Goal: Task Accomplishment & Management: Complete application form

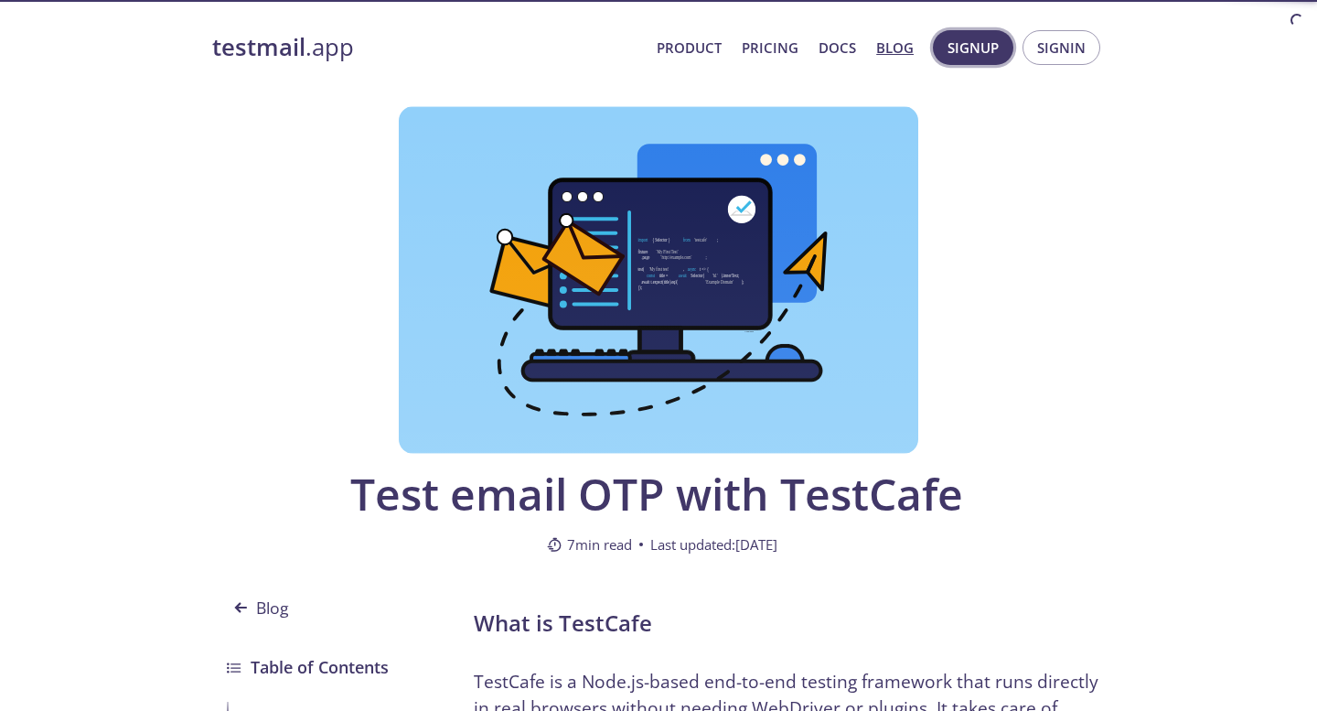
click at [984, 54] on span "Signup" at bounding box center [972, 48] width 51 height 24
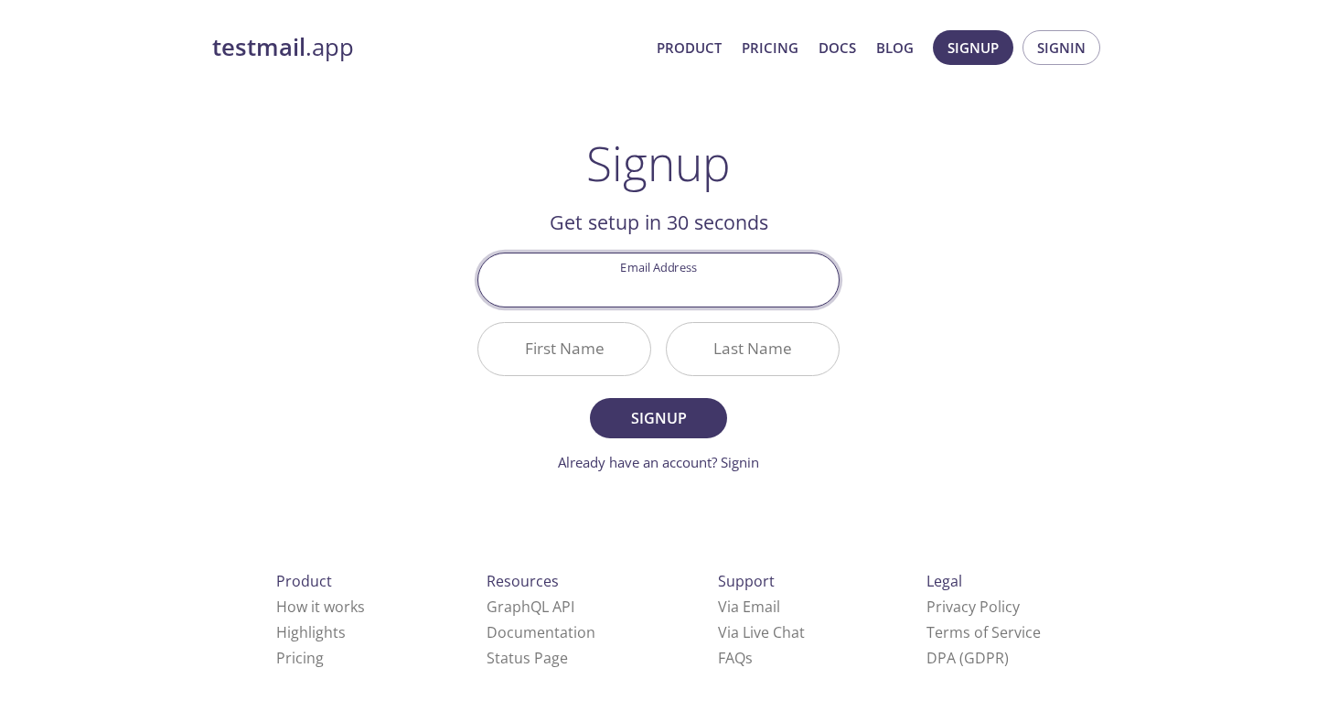
click at [756, 276] on input "Email Address" at bounding box center [658, 279] width 360 height 52
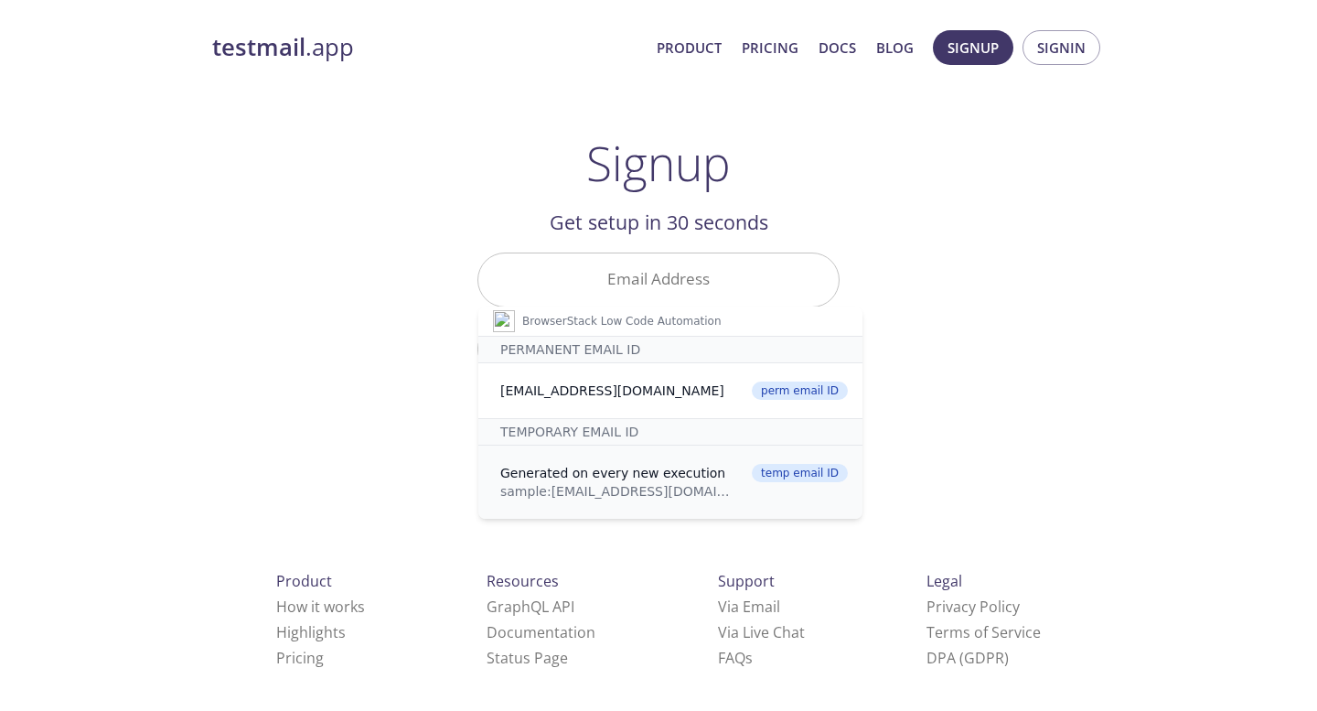
click at [592, 491] on div "sample: [EMAIL_ADDRESS][DOMAIN_NAME]" at bounding box center [617, 491] width 234 height 18
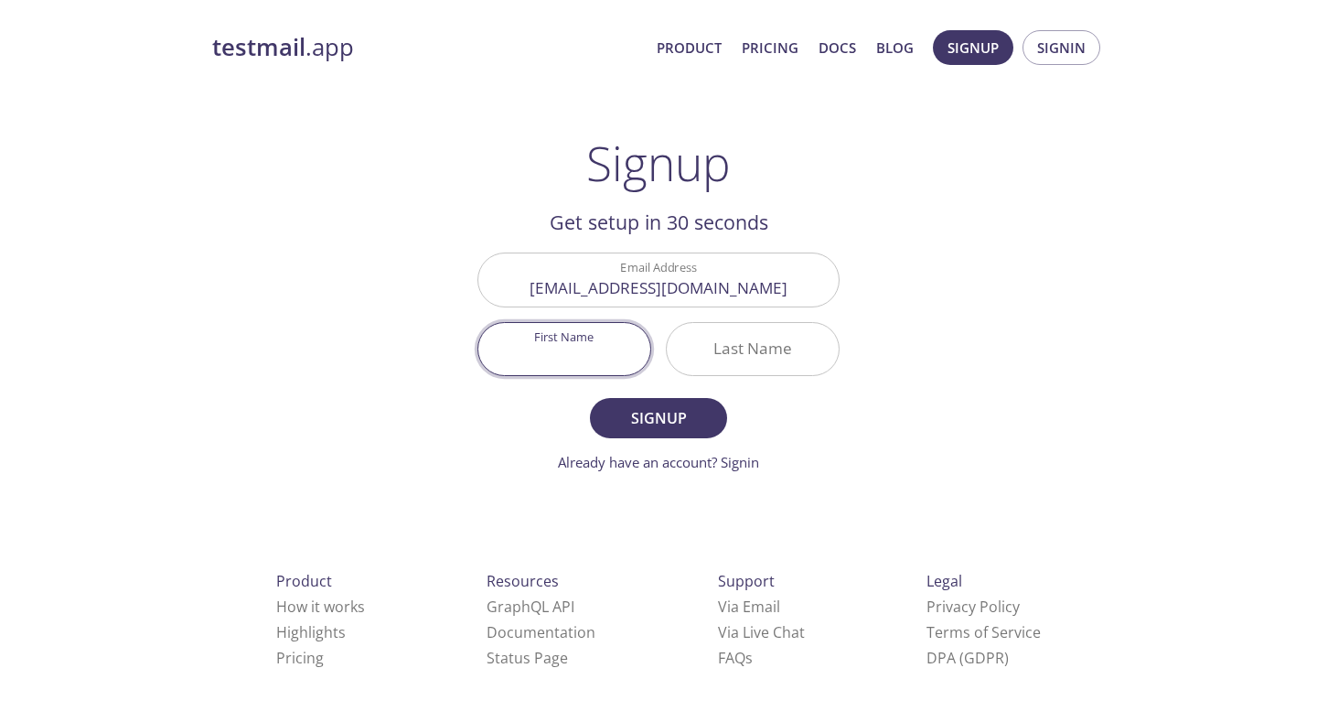
click at [555, 370] on input "First Name" at bounding box center [564, 349] width 172 height 52
type input "Fffd"
click at [761, 352] on input "Last Name" at bounding box center [753, 349] width 172 height 52
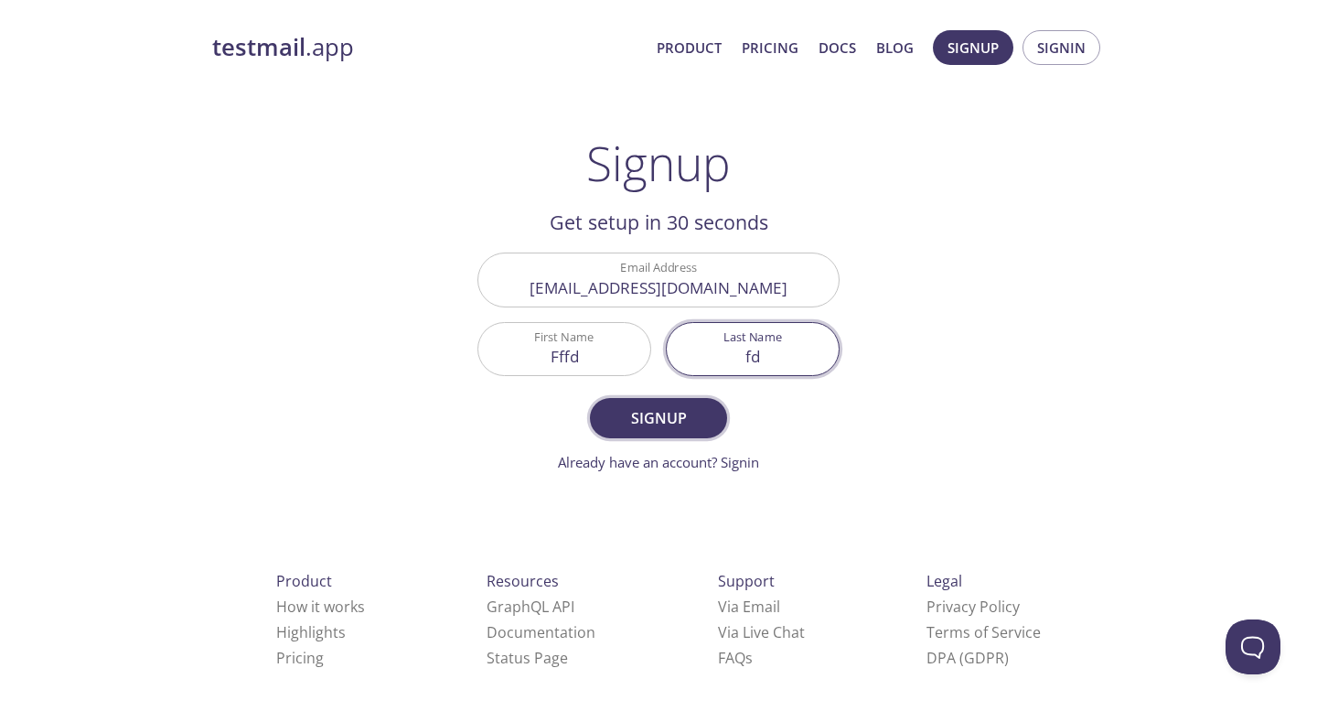
type input "fd"
click at [671, 414] on span "Signup" at bounding box center [658, 418] width 97 height 26
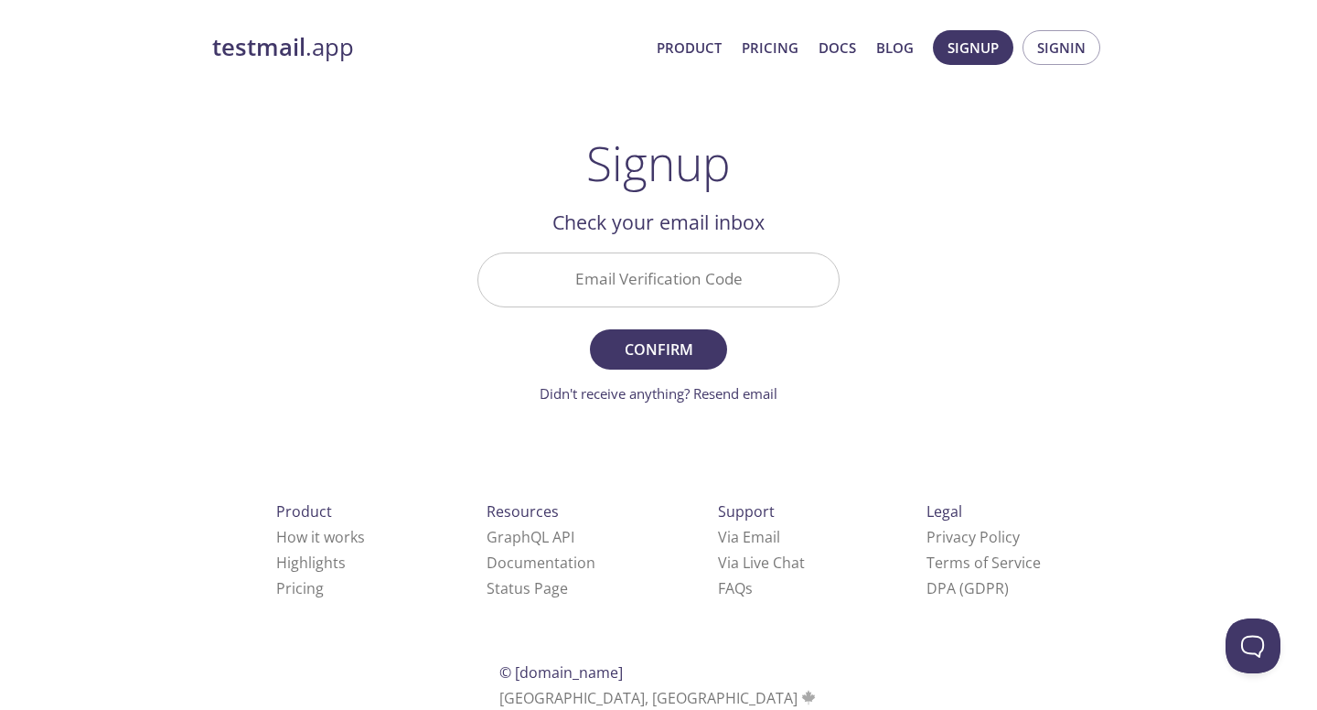
click at [536, 303] on input "Email Verification Code" at bounding box center [658, 279] width 360 height 52
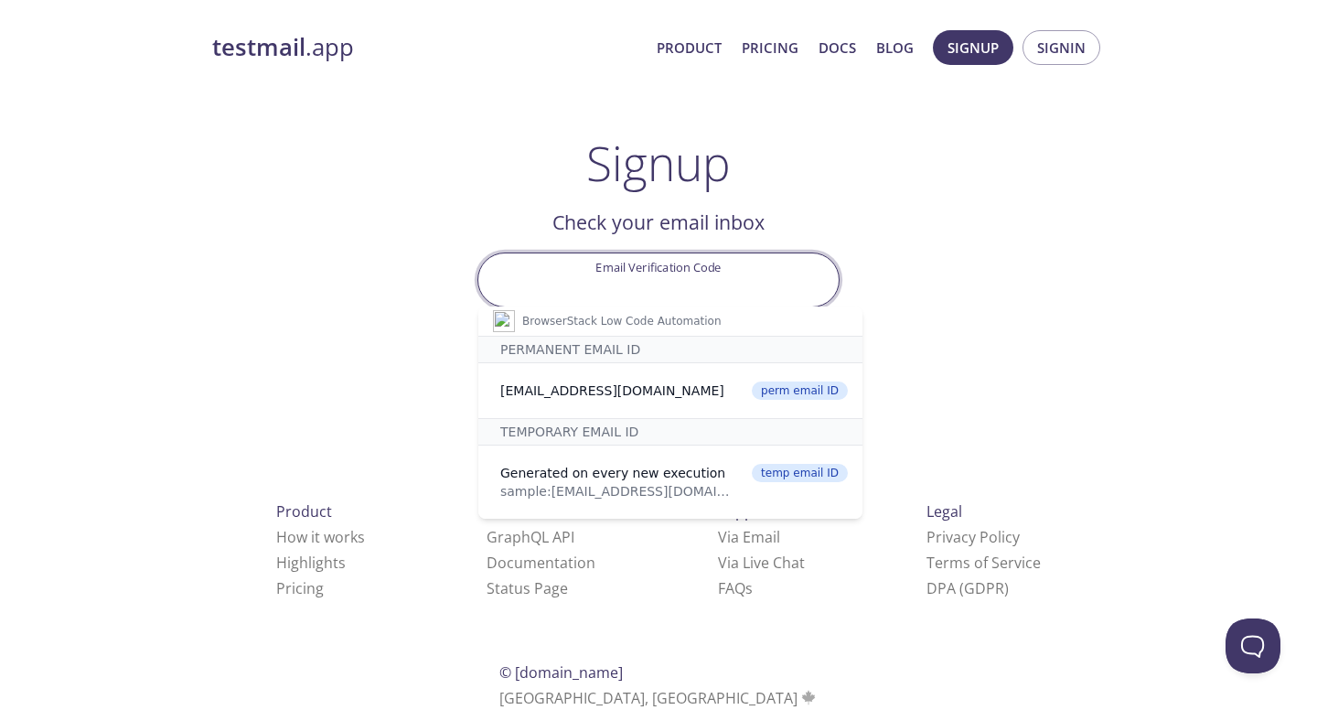
click at [536, 297] on input "Email Verification Code" at bounding box center [658, 279] width 360 height 52
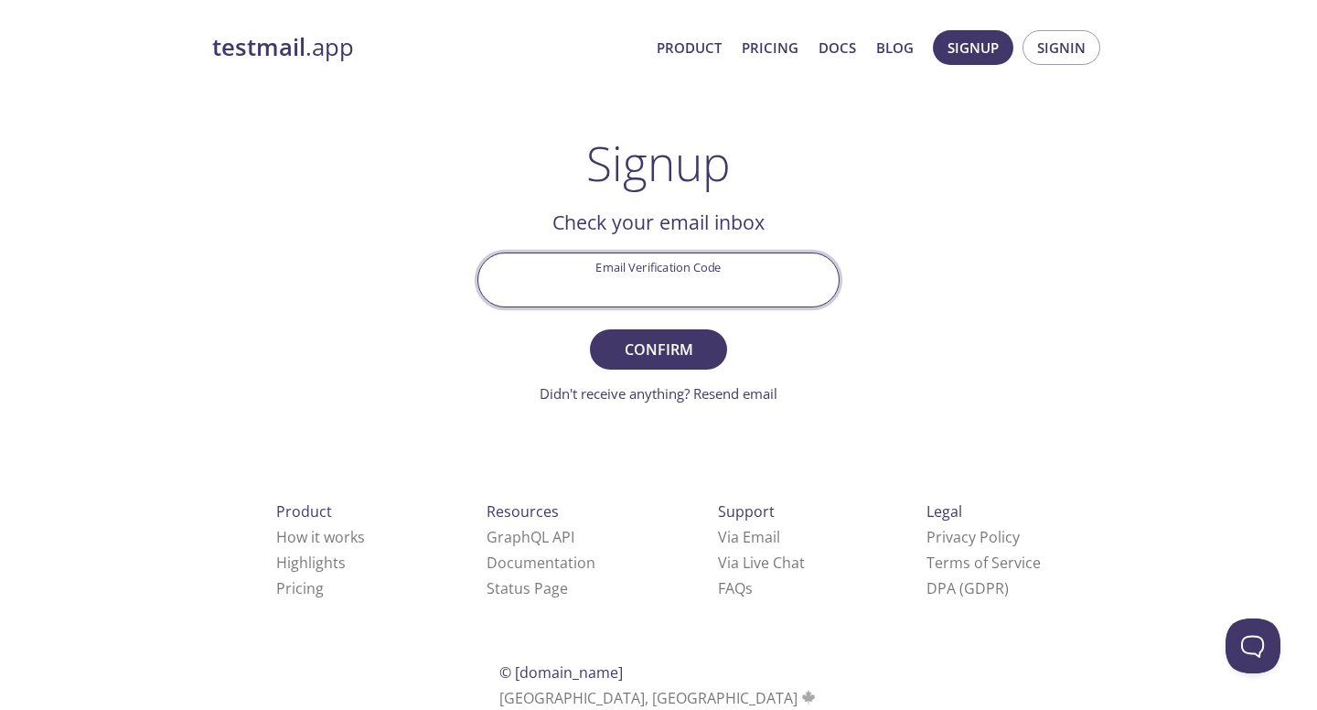
click at [664, 289] on input "Email Verification Code" at bounding box center [658, 279] width 360 height 52
type input "E95"
